Goal: Task Accomplishment & Management: Complete application form

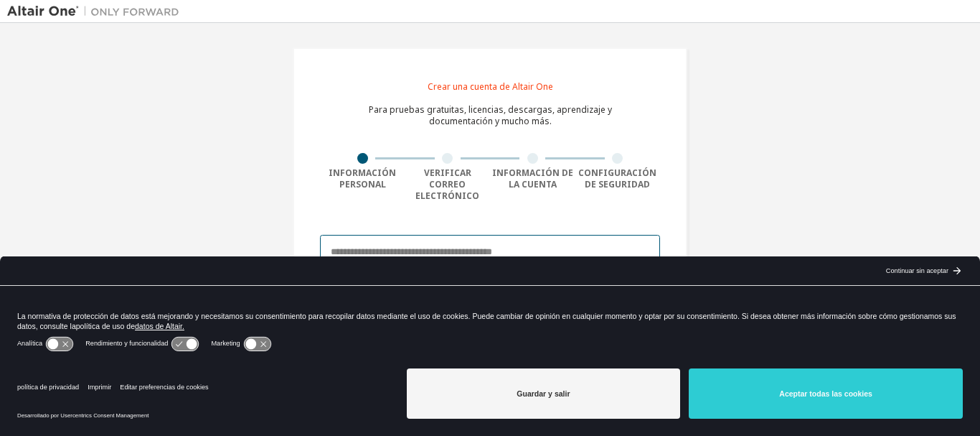
click at [459, 235] on input "email" at bounding box center [490, 252] width 340 height 34
type input "**********"
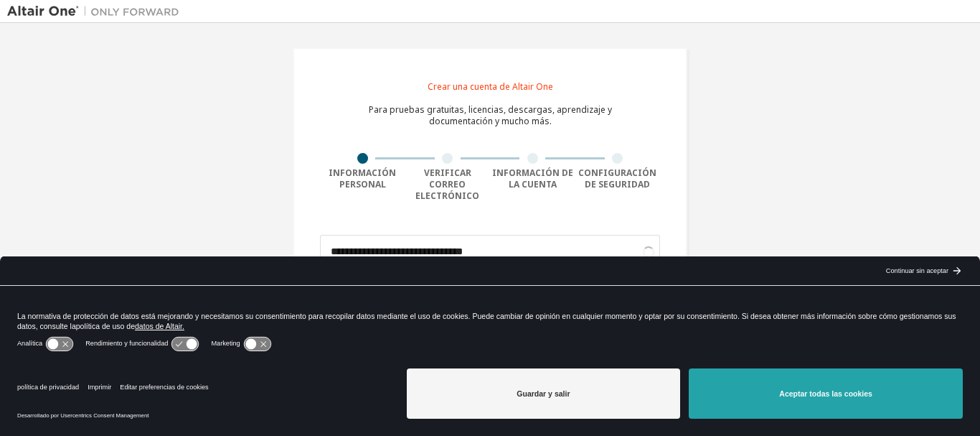
click at [736, 377] on button "Aceptar todas las cookies" at bounding box center [826, 393] width 274 height 50
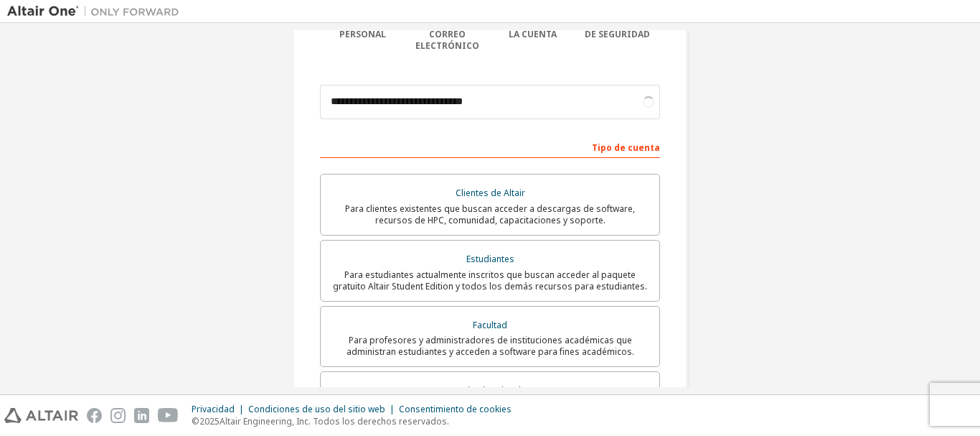
scroll to position [159, 0]
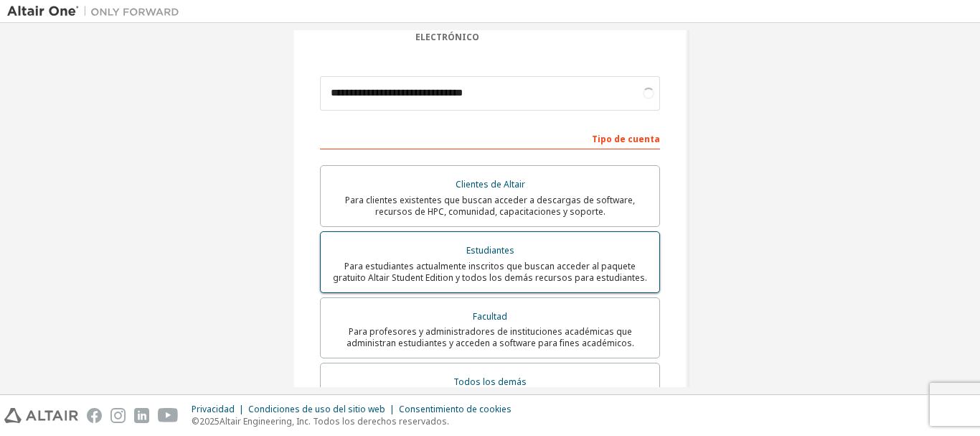
click at [543, 240] on div "Estudiantes" at bounding box center [490, 250] width 322 height 20
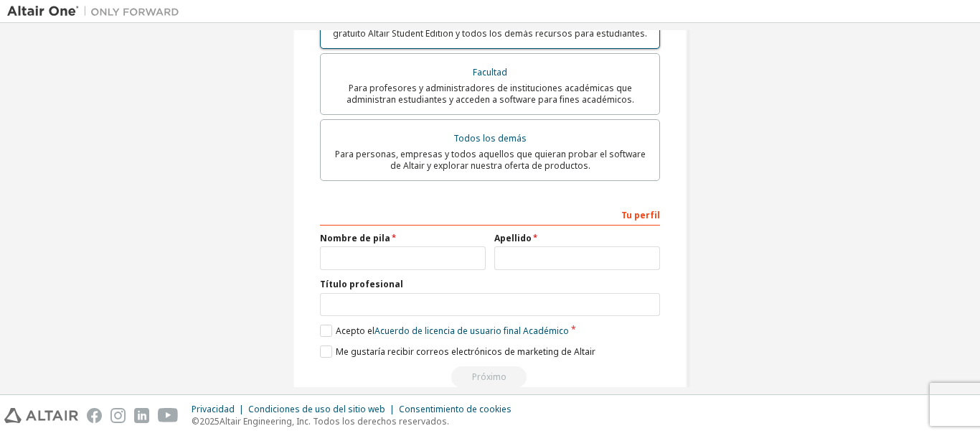
scroll to position [418, 0]
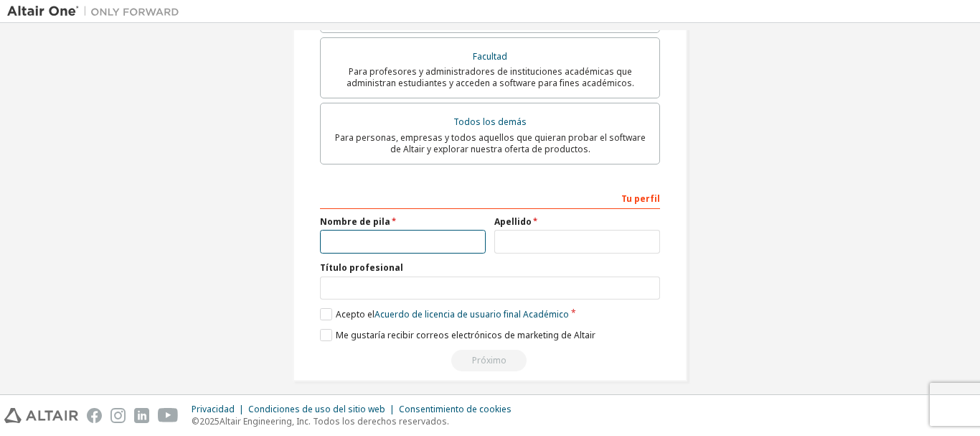
click at [454, 232] on input "text" at bounding box center [403, 242] width 166 height 24
type input "*"
type input "******"
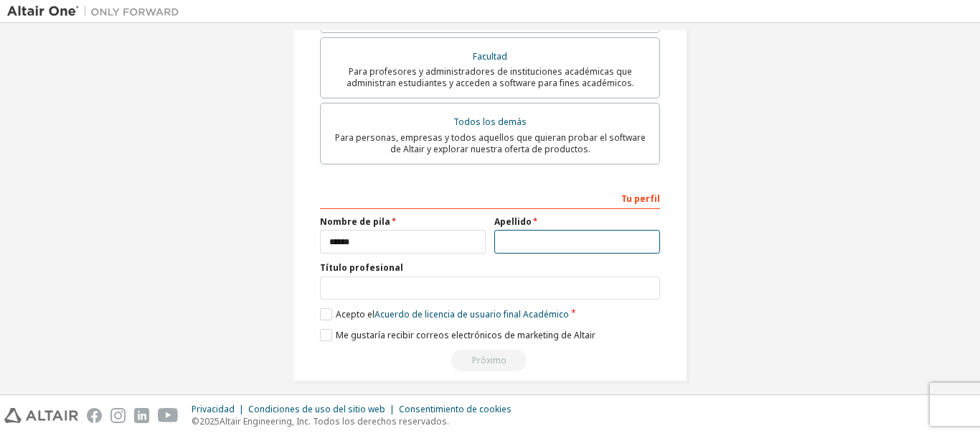
click at [548, 230] on input "text" at bounding box center [577, 242] width 166 height 24
type input "******"
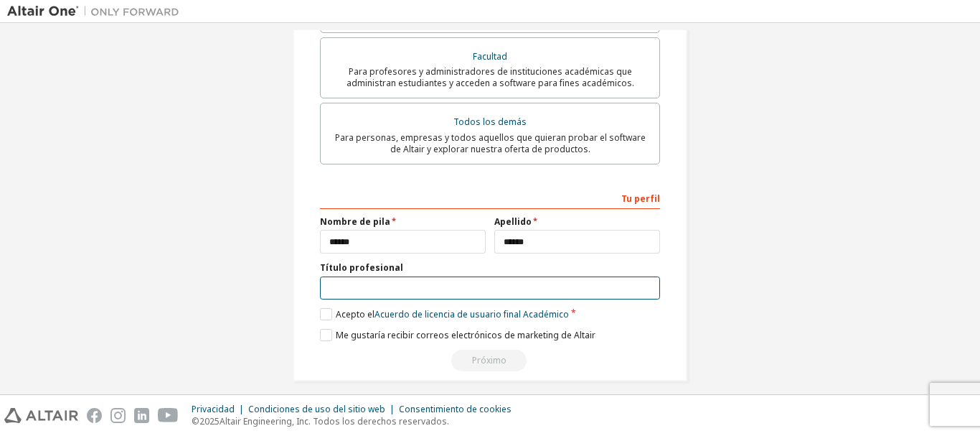
click at [522, 283] on input "text" at bounding box center [490, 288] width 340 height 24
type input "********"
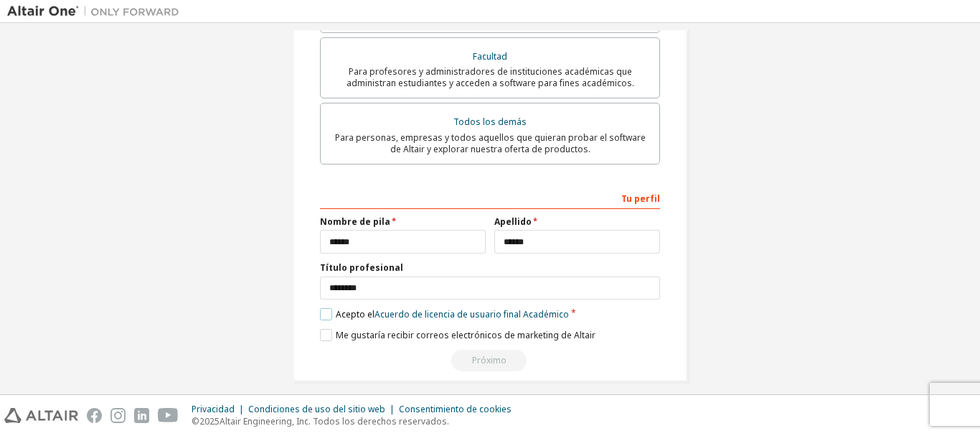
click at [336, 308] on font "Acepto el" at bounding box center [355, 314] width 39 height 12
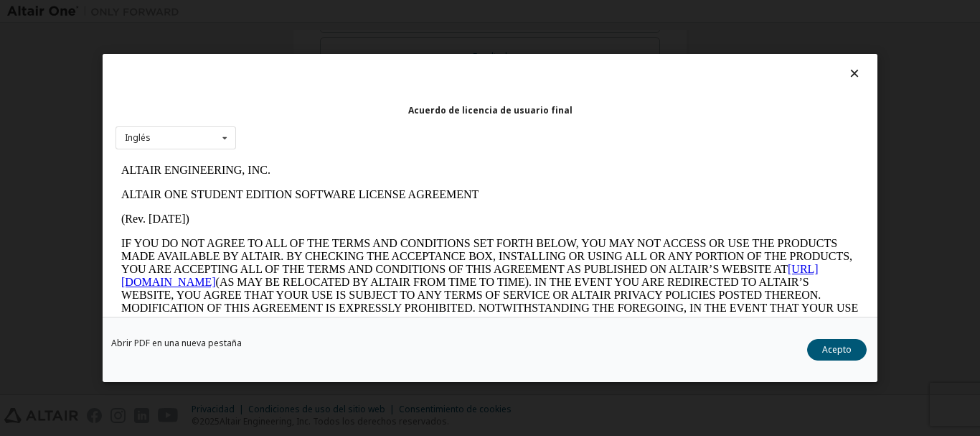
scroll to position [0, 0]
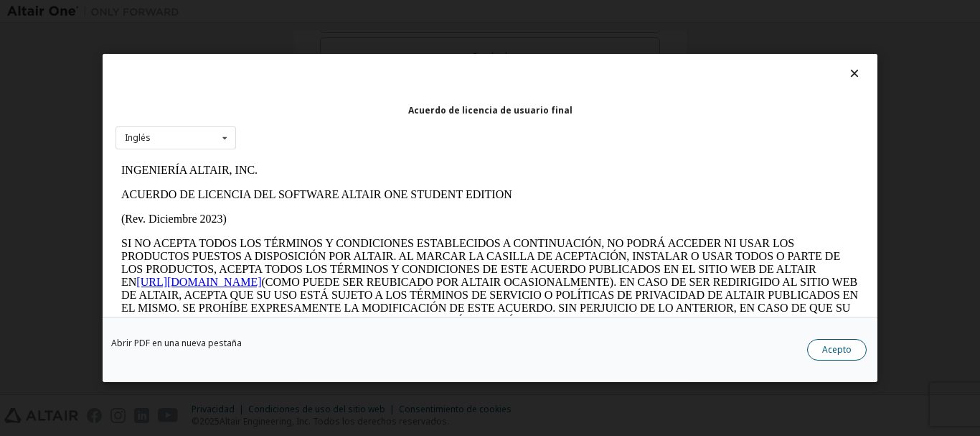
click at [833, 351] on font "Acepto" at bounding box center [836, 349] width 29 height 12
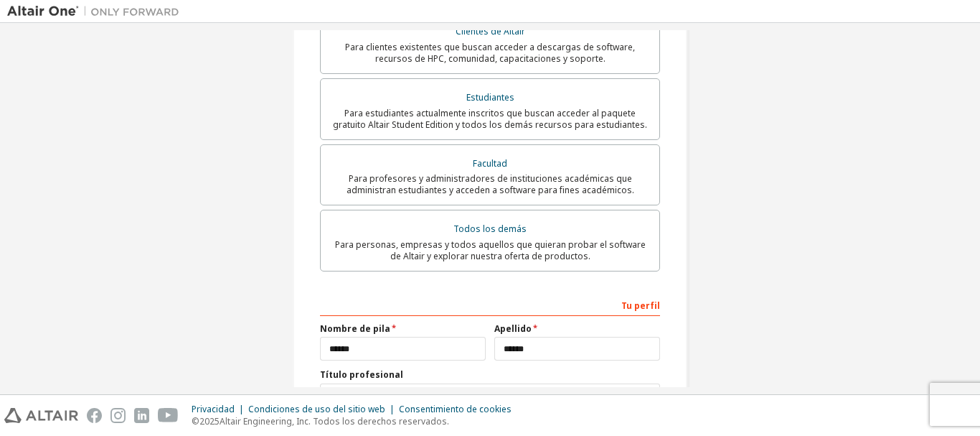
scroll to position [418, 0]
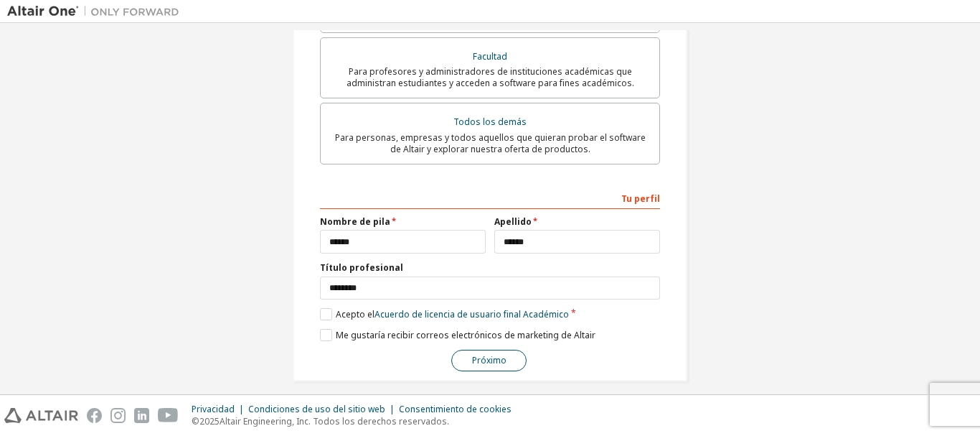
click at [496, 354] on font "Próximo" at bounding box center [489, 360] width 34 height 12
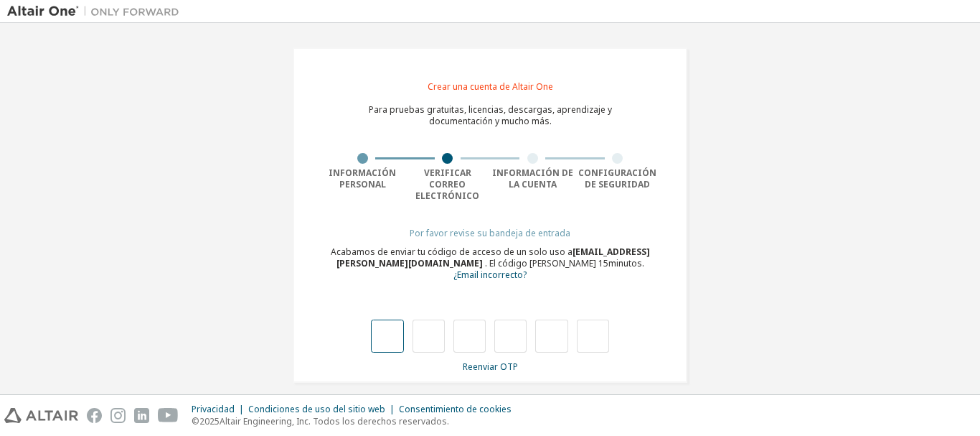
type input "*"
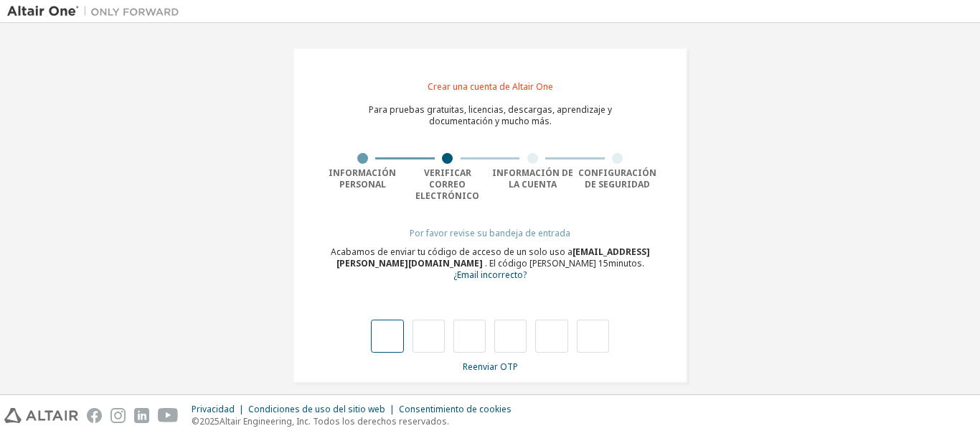
type input "*"
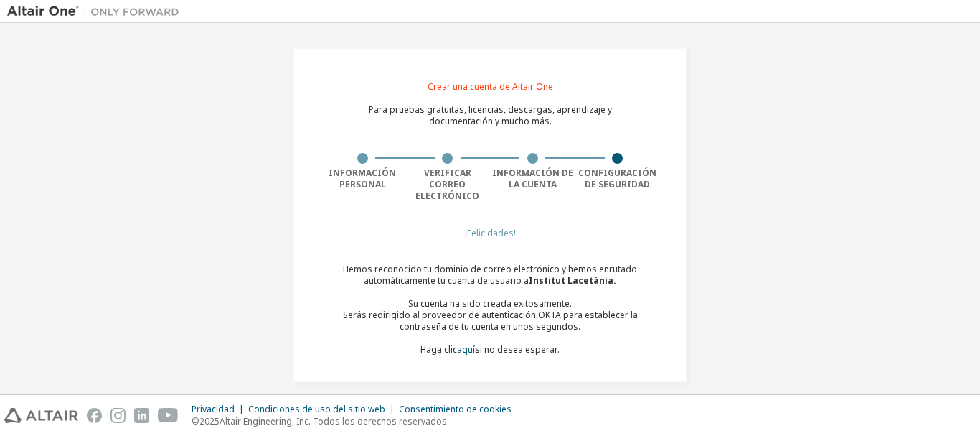
scroll to position [1, 0]
